Goal: Browse casually

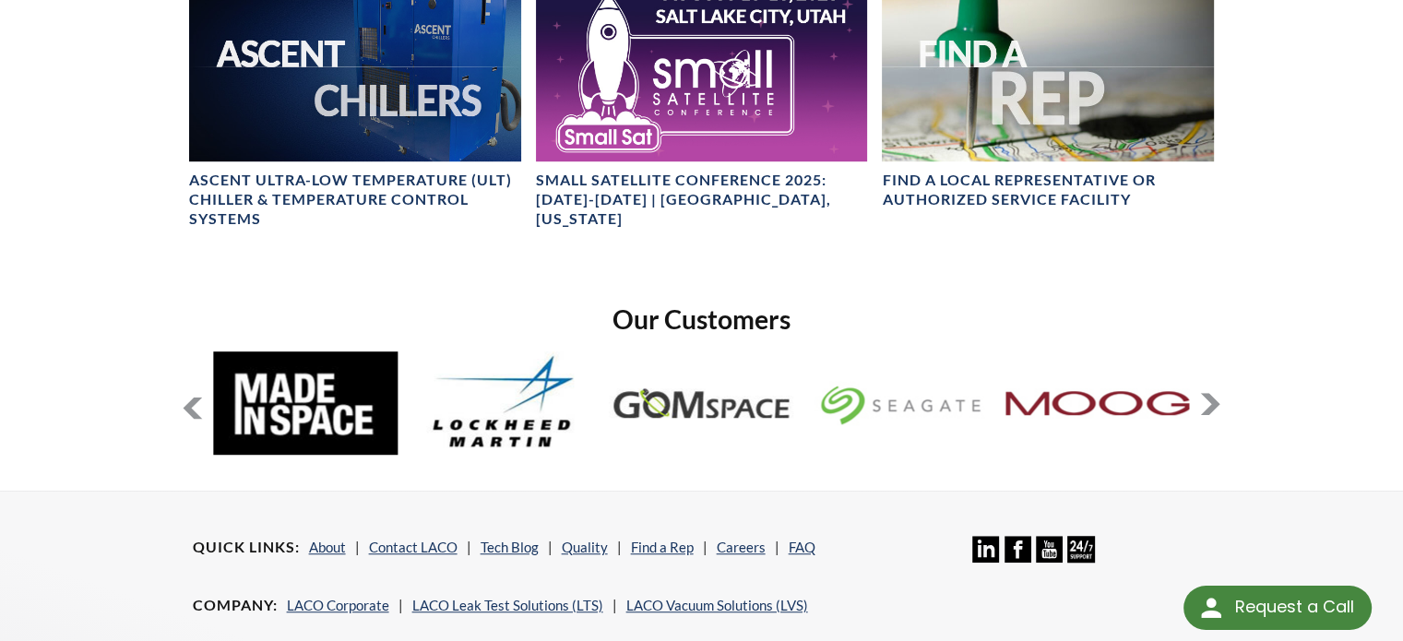
scroll to position [1504, 0]
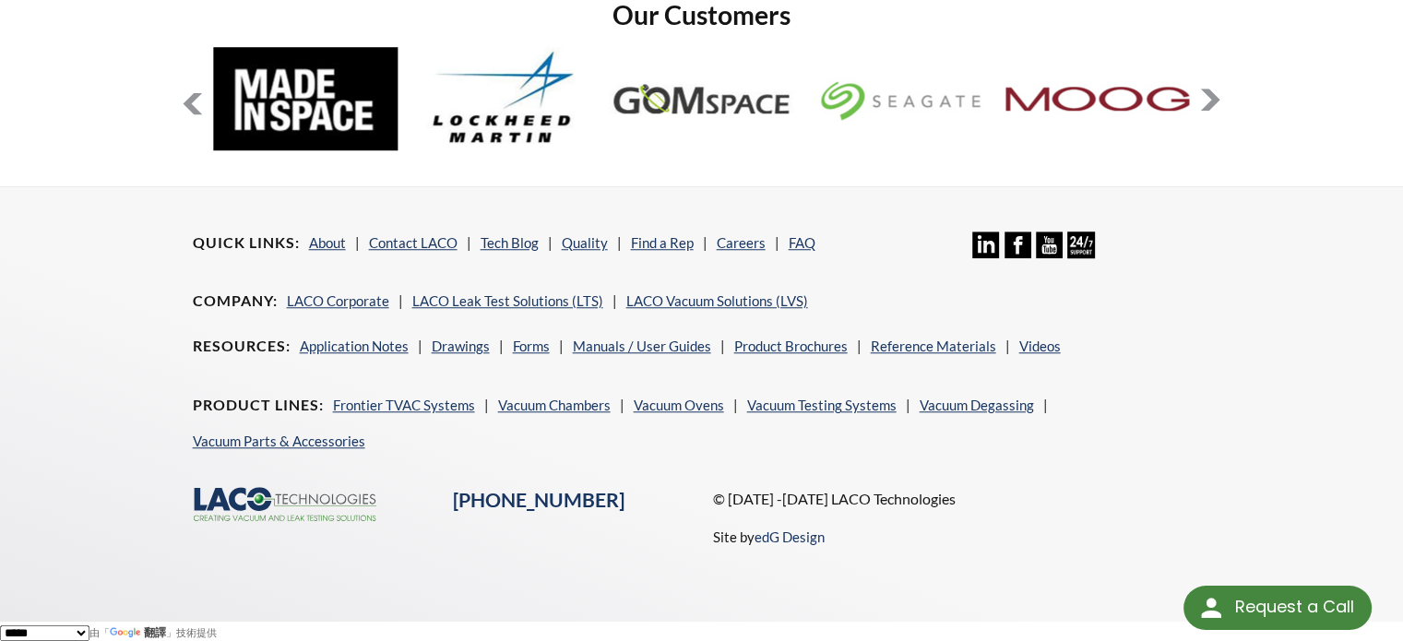
click at [1215, 99] on button at bounding box center [1210, 100] width 22 height 22
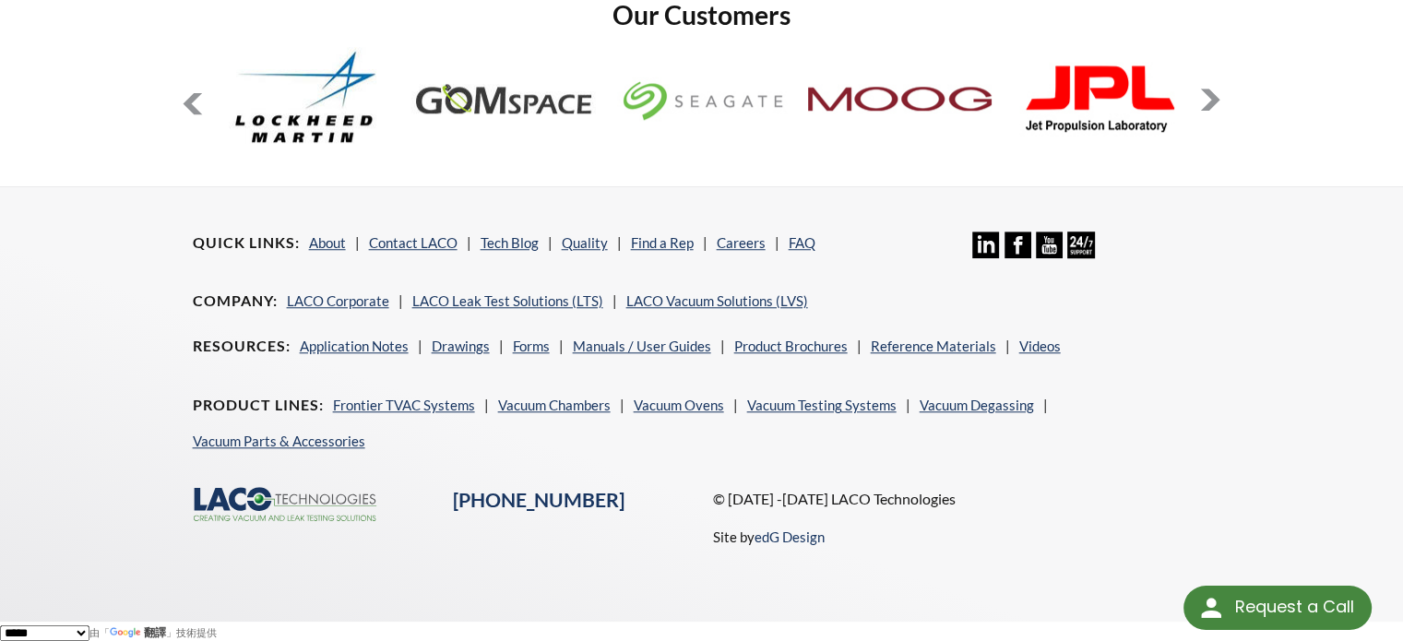
click at [1215, 99] on button at bounding box center [1210, 100] width 22 height 22
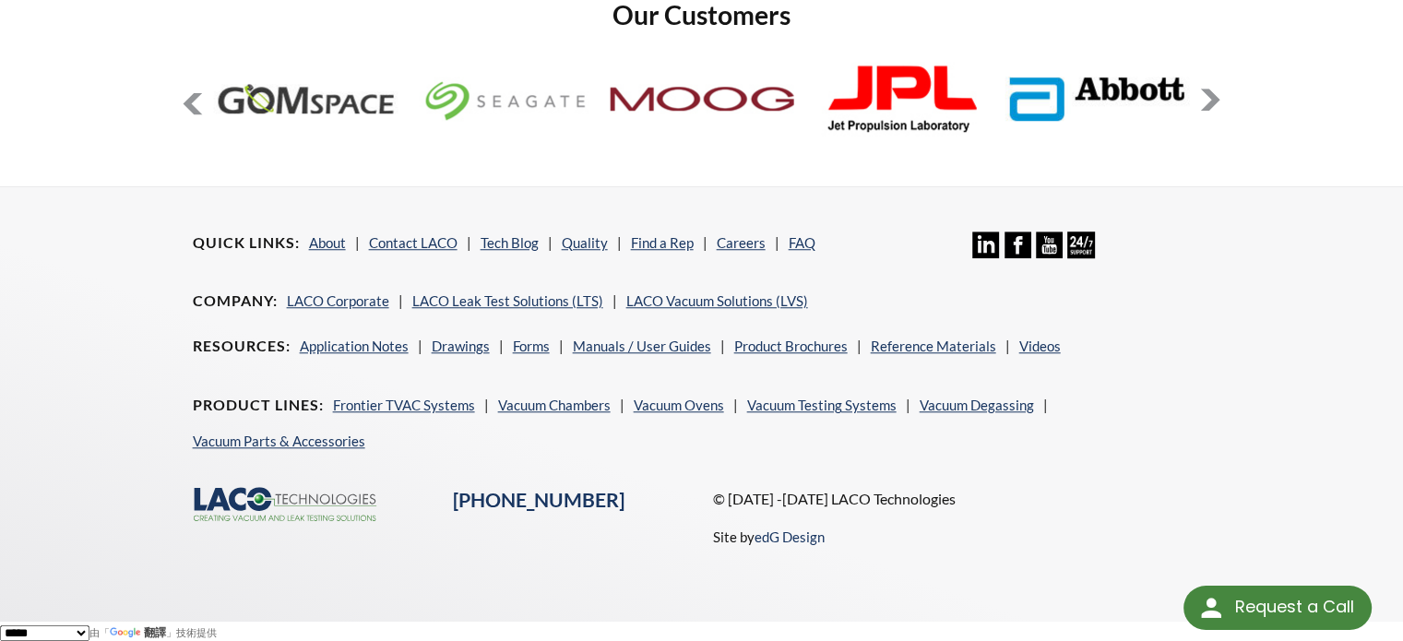
click at [1215, 99] on button at bounding box center [1210, 100] width 22 height 22
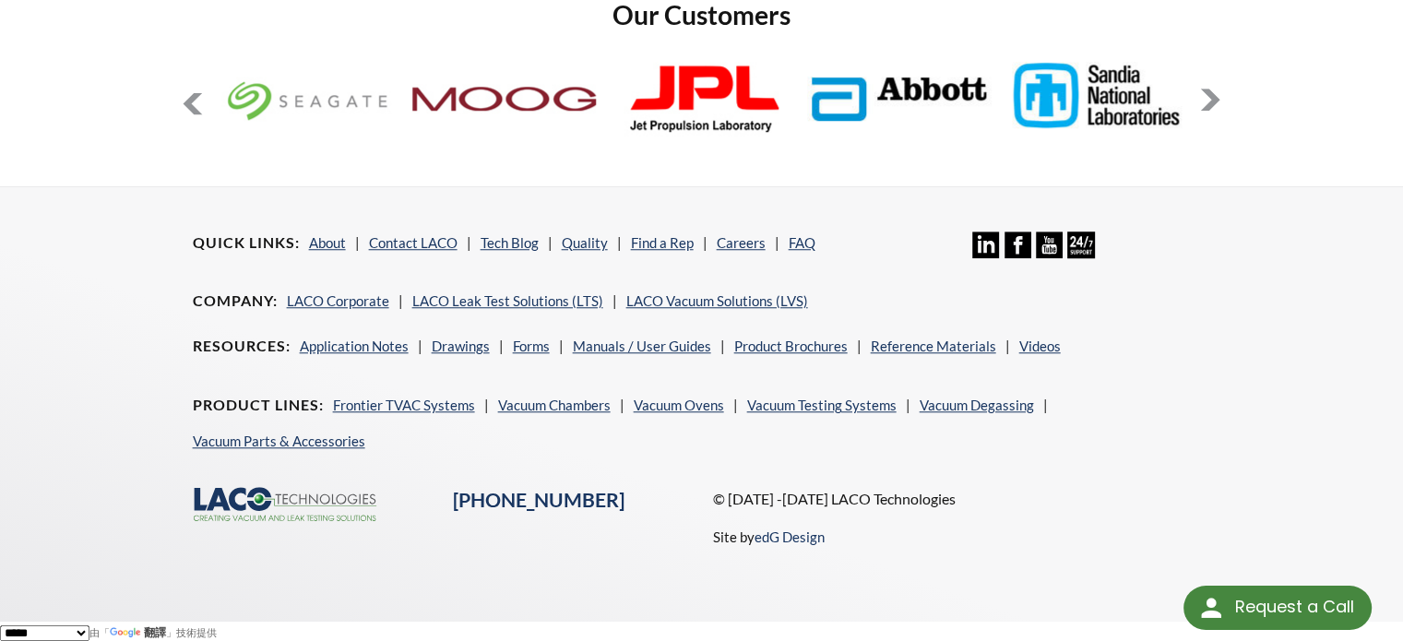
click at [1215, 99] on button at bounding box center [1210, 100] width 22 height 22
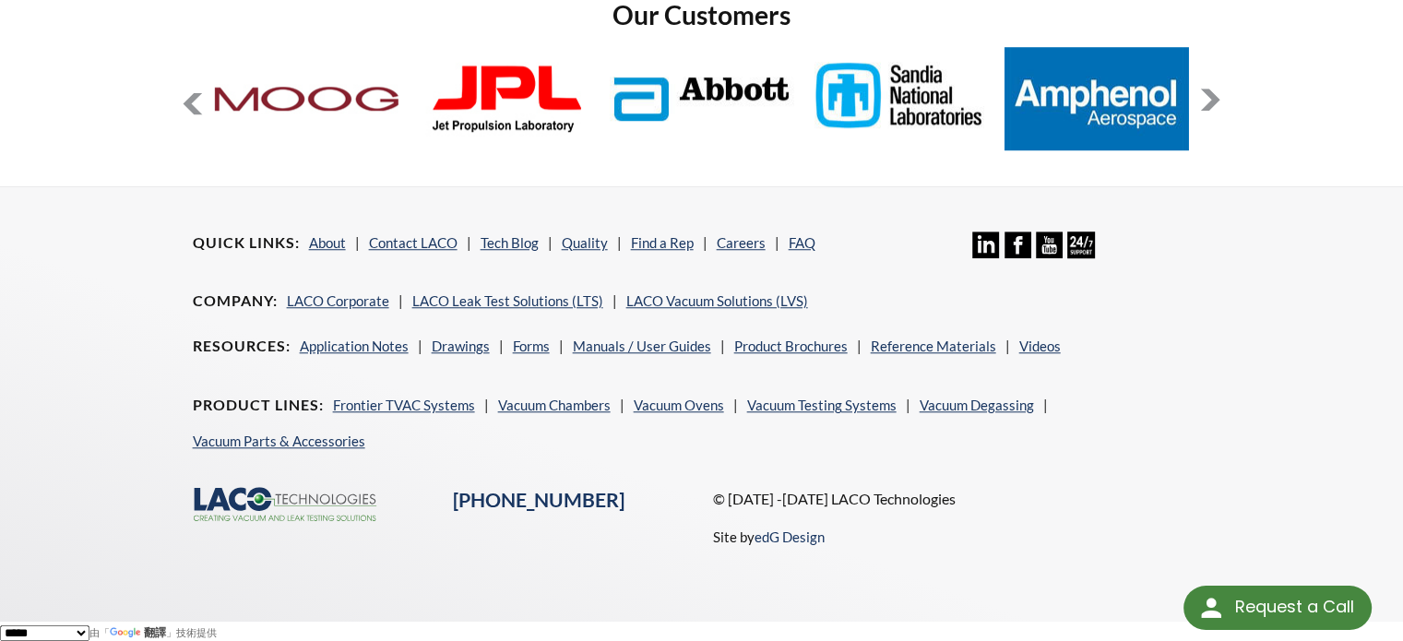
click at [1215, 99] on button at bounding box center [1210, 100] width 22 height 22
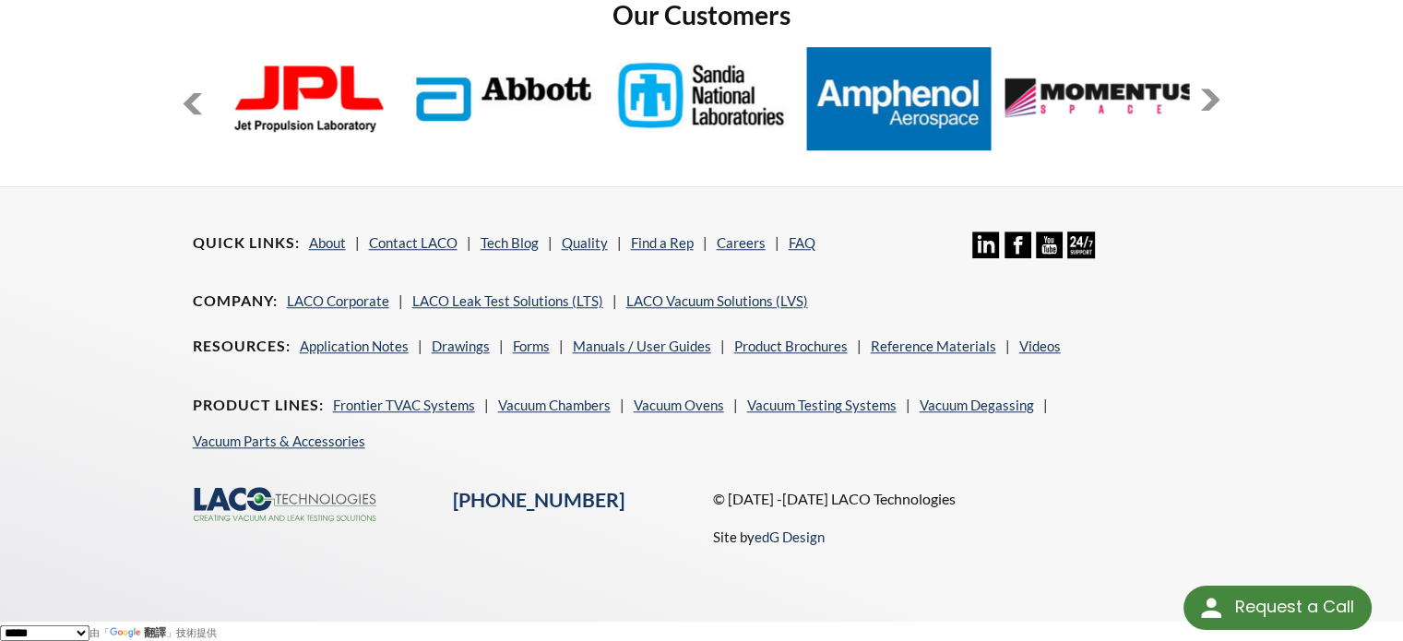
click at [1215, 99] on button at bounding box center [1210, 100] width 22 height 22
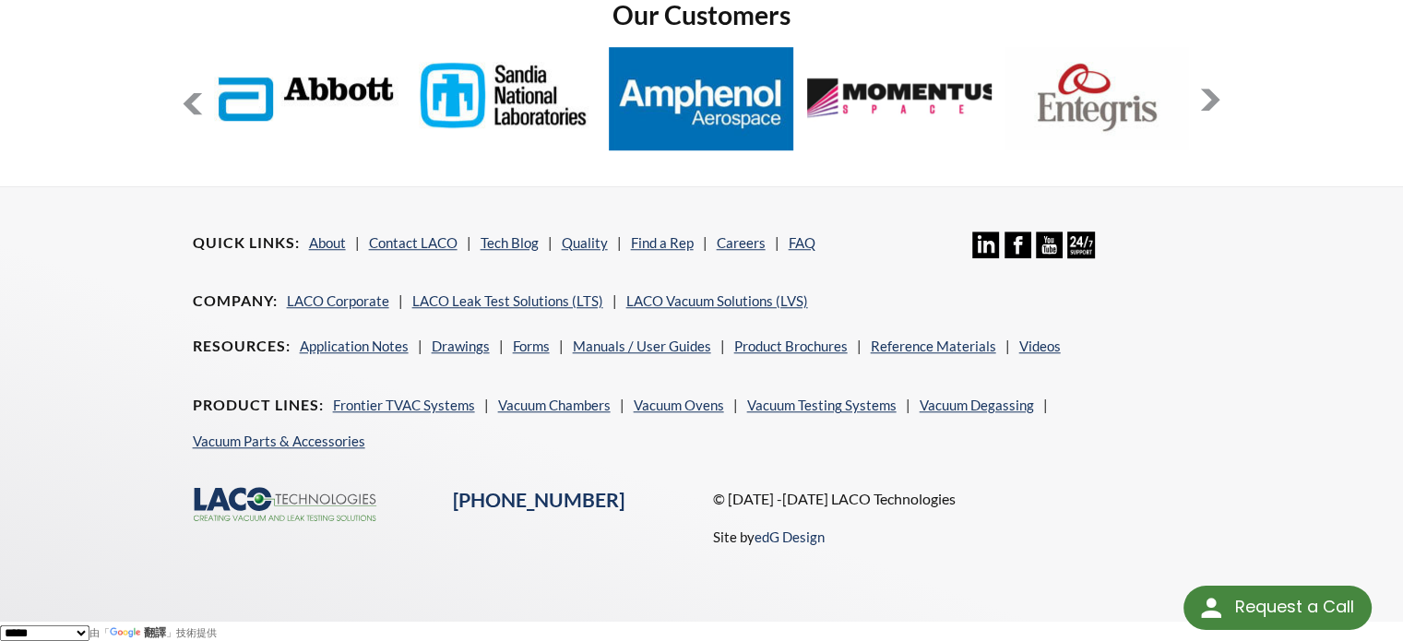
click at [1215, 99] on button at bounding box center [1210, 100] width 22 height 22
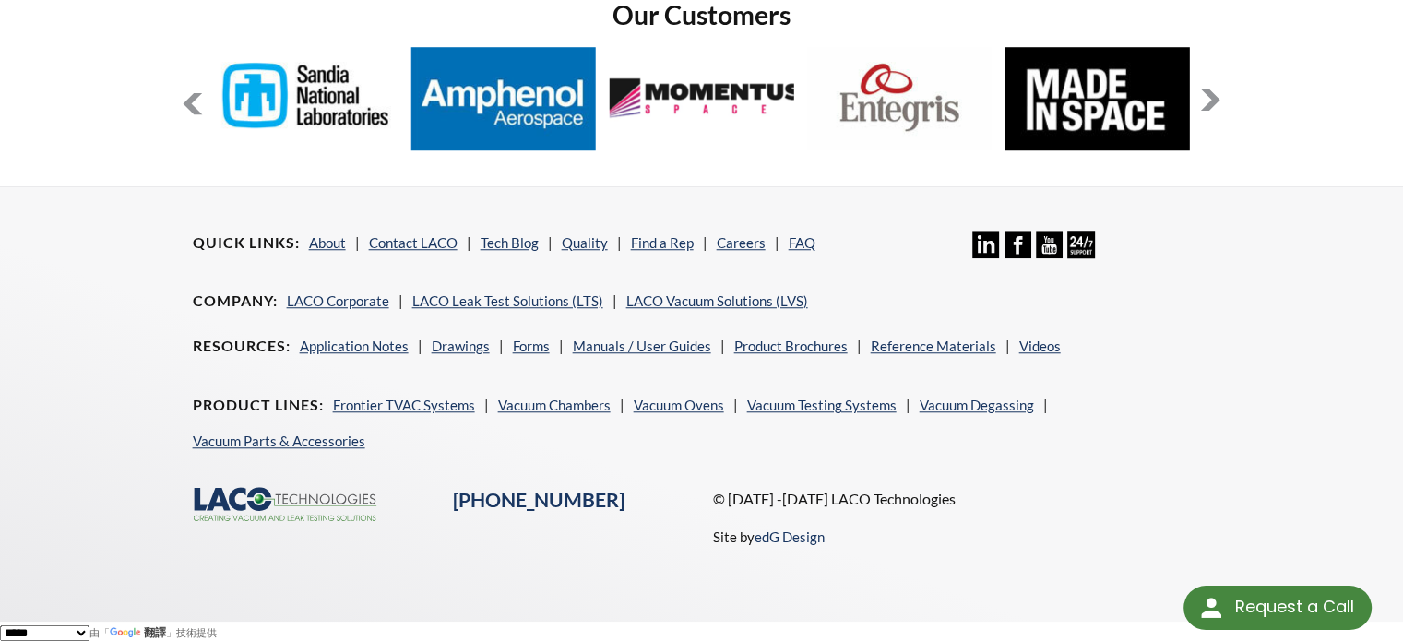
click at [1215, 99] on button at bounding box center [1210, 100] width 22 height 22
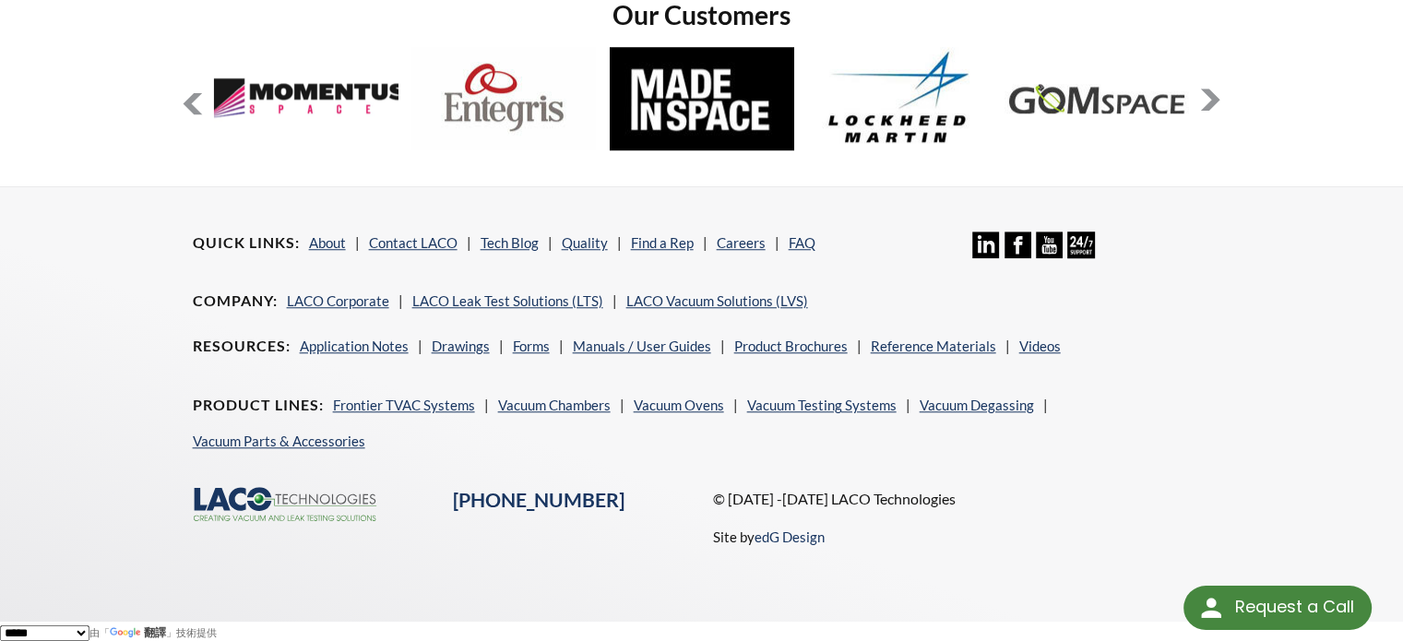
click at [1215, 99] on button at bounding box center [1210, 100] width 22 height 22
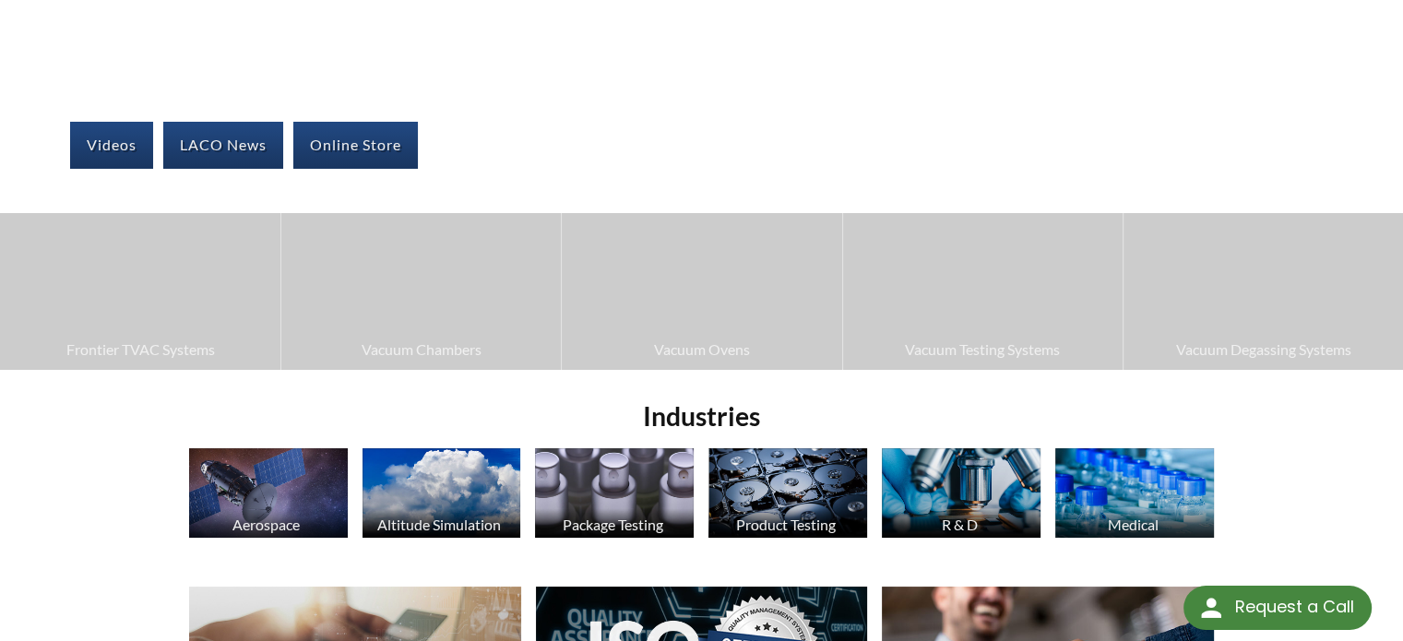
scroll to position [0, 0]
